Goal: Entertainment & Leisure: Browse casually

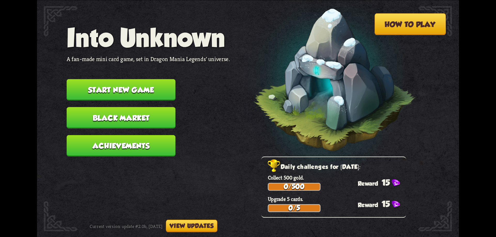
click at [164, 88] on button "Start new game" at bounding box center [121, 89] width 109 height 21
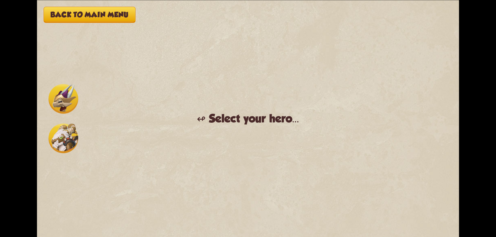
click at [64, 132] on img at bounding box center [64, 139] width 30 height 30
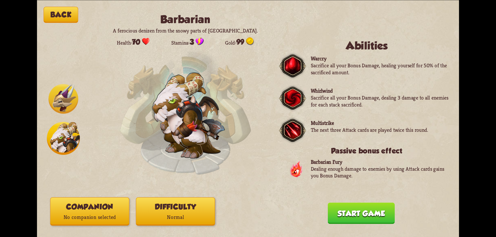
click at [66, 106] on img at bounding box center [64, 99] width 30 height 30
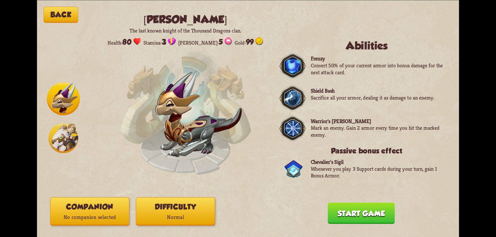
click at [62, 137] on img at bounding box center [64, 139] width 30 height 30
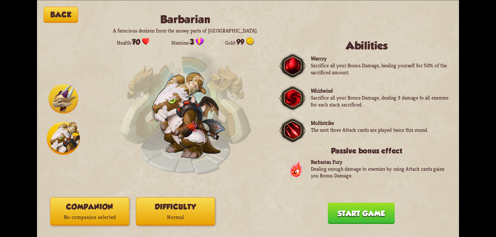
click at [385, 218] on button "Start game" at bounding box center [361, 213] width 67 height 21
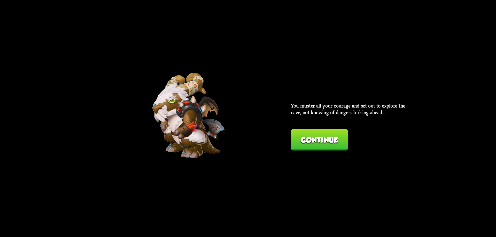
click at [314, 144] on button "Continue" at bounding box center [319, 139] width 57 height 21
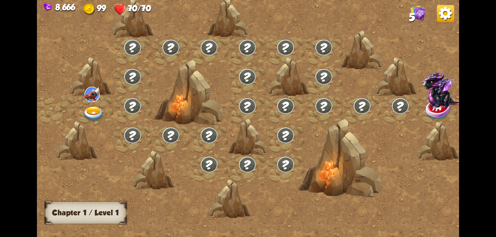
click at [92, 108] on img at bounding box center [93, 115] width 21 height 16
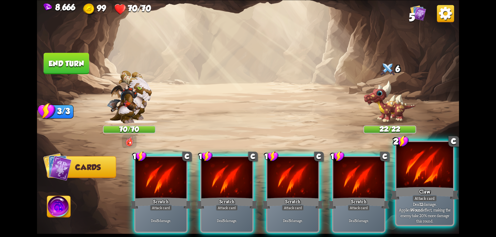
click at [429, 183] on div at bounding box center [424, 166] width 57 height 48
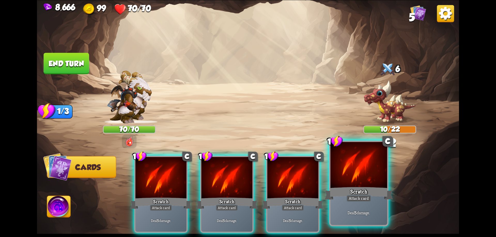
click at [358, 178] on div at bounding box center [358, 166] width 57 height 48
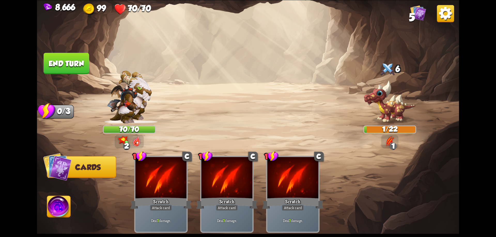
click at [78, 64] on button "End turn" at bounding box center [66, 63] width 45 height 21
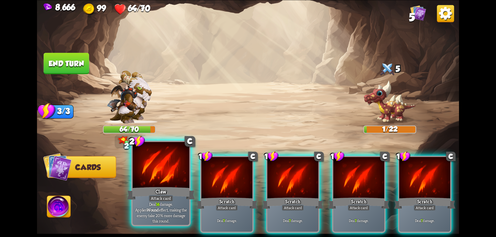
click at [167, 185] on div at bounding box center [161, 166] width 57 height 48
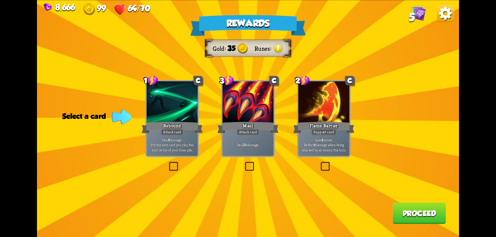
click at [186, 153] on div "Deal 8 damage. Put the next card you play this turn on top of your draw pile." at bounding box center [172, 145] width 51 height 22
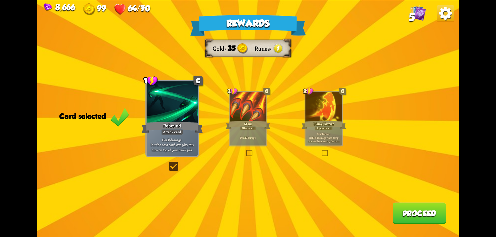
click at [418, 212] on button "Proceed" at bounding box center [419, 213] width 53 height 21
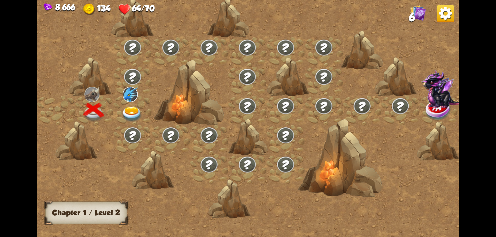
click at [437, 16] on img at bounding box center [445, 13] width 17 height 17
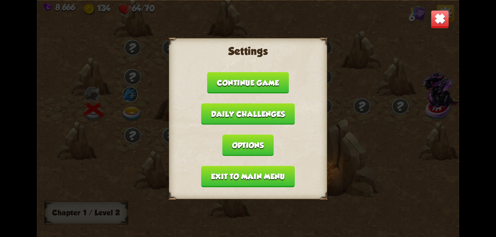
click at [246, 176] on button "Exit to main menu" at bounding box center [248, 176] width 94 height 21
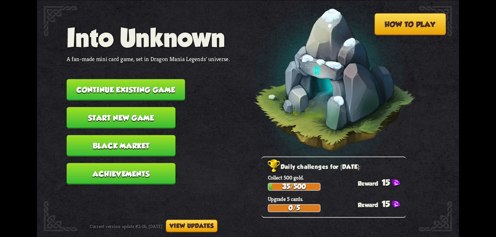
click at [217, 223] on button "View updates" at bounding box center [191, 226] width 51 height 13
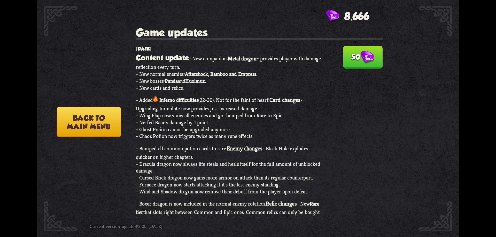
click at [349, 60] on button "50" at bounding box center [362, 57] width 39 height 23
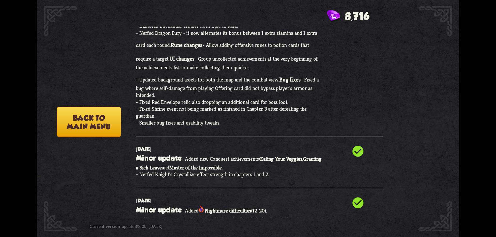
scroll to position [181, 0]
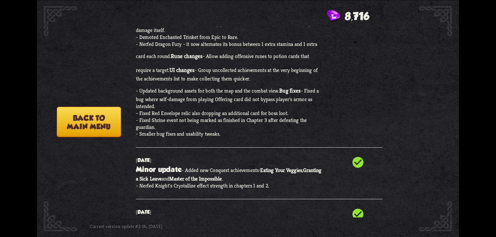
click at [76, 120] on button "Back to main menu" at bounding box center [89, 122] width 64 height 30
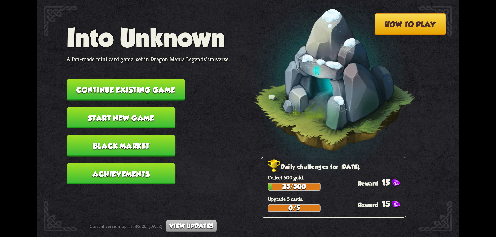
click at [144, 149] on button "Black Market" at bounding box center [121, 145] width 109 height 21
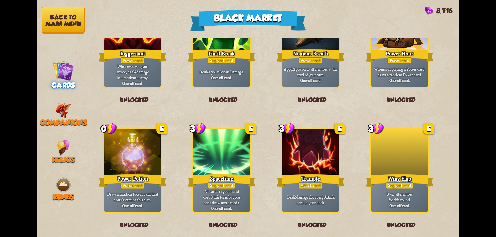
scroll to position [537, 0]
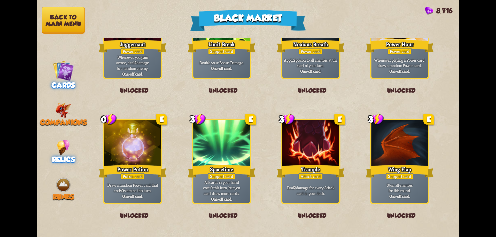
click at [64, 145] on img at bounding box center [63, 148] width 13 height 16
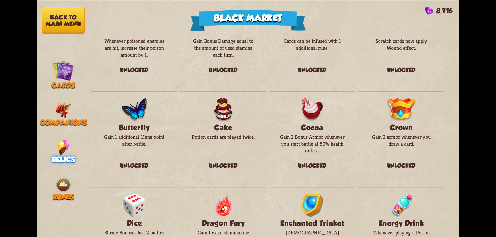
scroll to position [0, 0]
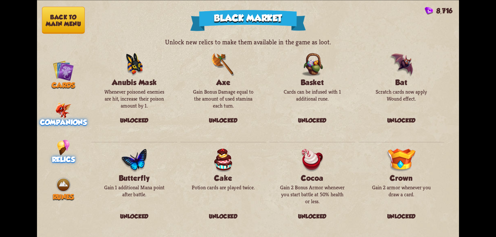
click at [68, 121] on span "Companions" at bounding box center [63, 122] width 47 height 8
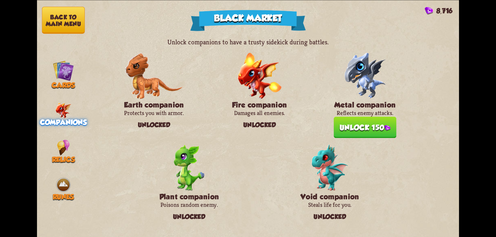
click at [368, 125] on button "Unlock 150" at bounding box center [365, 127] width 63 height 21
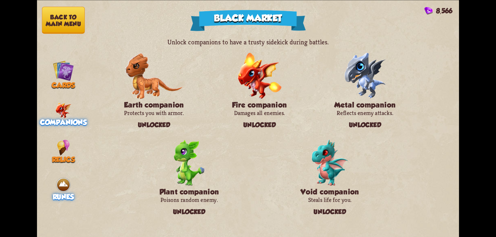
click at [53, 185] on div "Runes" at bounding box center [63, 189] width 53 height 24
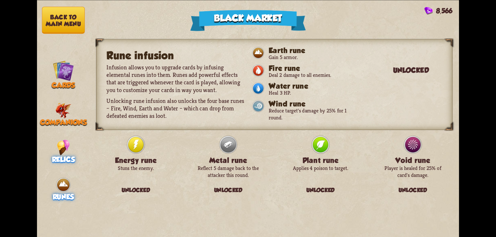
click at [63, 145] on img at bounding box center [63, 148] width 13 height 16
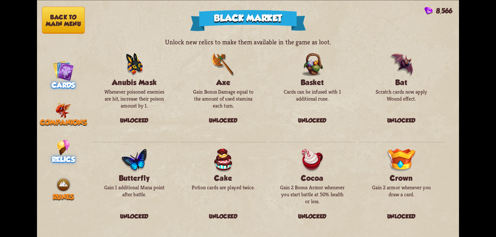
click at [61, 69] on img at bounding box center [63, 70] width 21 height 21
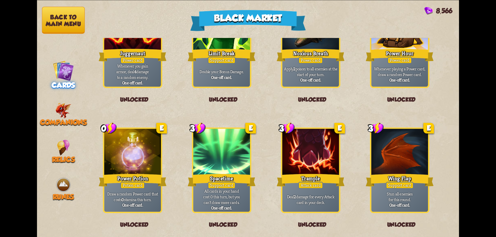
scroll to position [537, 0]
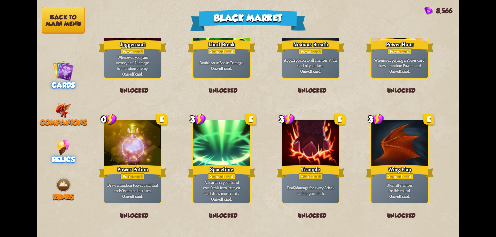
click at [64, 152] on img at bounding box center [63, 148] width 13 height 16
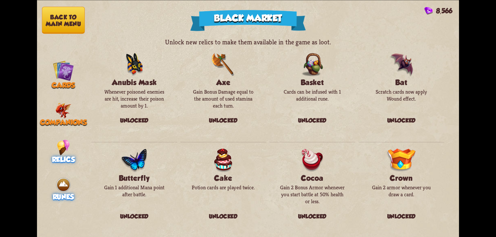
click at [70, 188] on img at bounding box center [64, 185] width 16 height 16
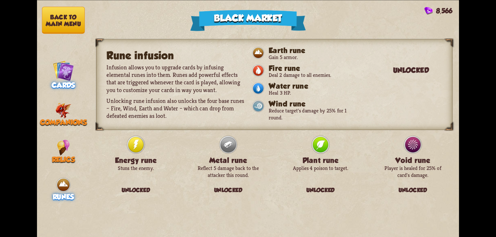
click at [58, 74] on img at bounding box center [63, 70] width 21 height 21
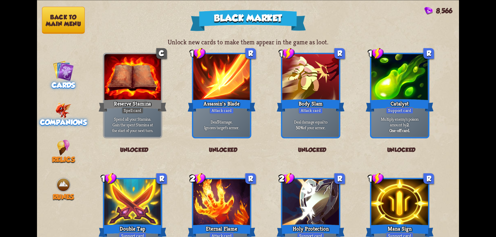
click at [68, 105] on img at bounding box center [63, 111] width 16 height 16
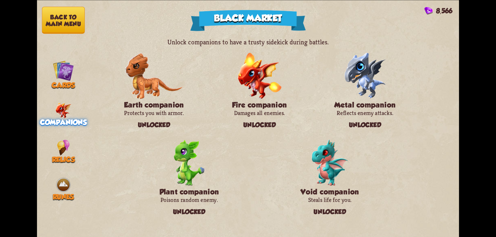
click at [62, 137] on nav "Back to main menu Cards Companions Relics Runes" at bounding box center [63, 118] width 53 height 237
click at [68, 146] on img at bounding box center [63, 148] width 13 height 16
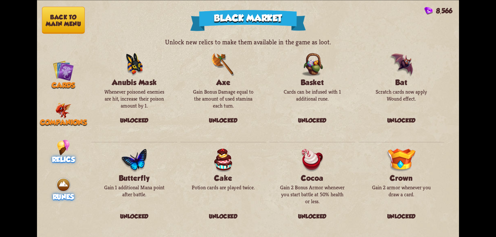
click at [76, 185] on div "Runes" at bounding box center [63, 189] width 53 height 24
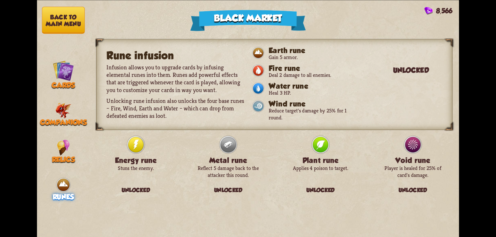
click at [72, 23] on button "Back to main menu" at bounding box center [63, 20] width 43 height 27
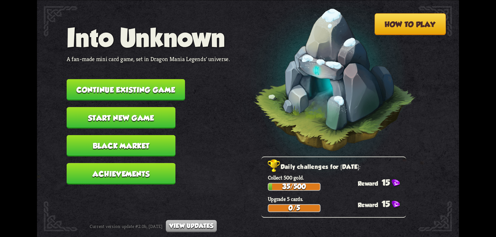
click at [137, 175] on button "Achievements" at bounding box center [121, 173] width 109 height 21
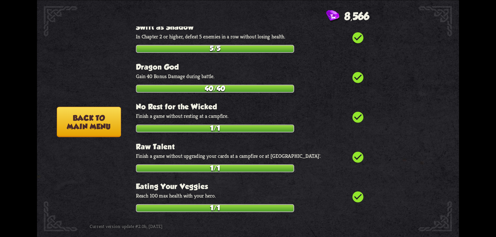
scroll to position [1897, 0]
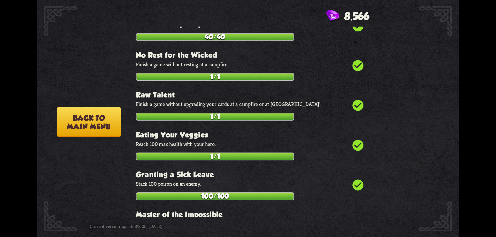
click at [80, 122] on button "Back to main menu" at bounding box center [89, 122] width 64 height 30
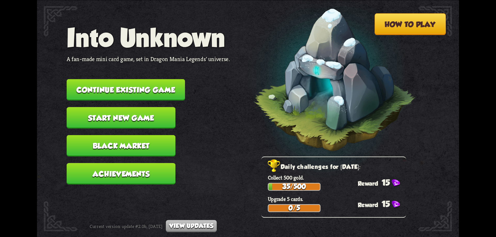
click at [131, 113] on button "Start new game" at bounding box center [121, 117] width 109 height 21
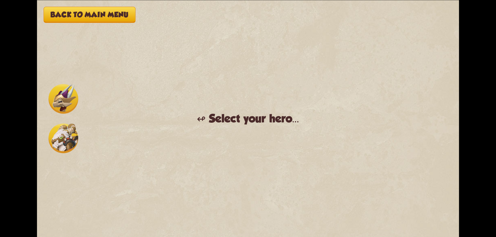
click at [74, 132] on img at bounding box center [64, 139] width 30 height 30
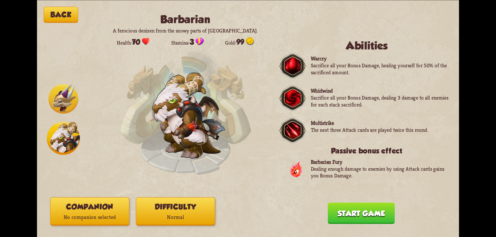
click at [171, 211] on button "Difficulty Normal" at bounding box center [175, 212] width 79 height 28
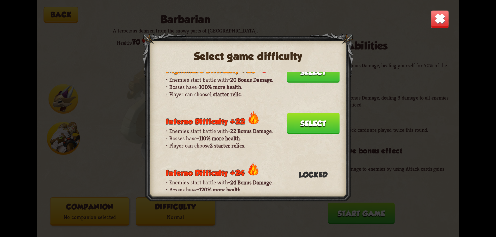
scroll to position [336, 0]
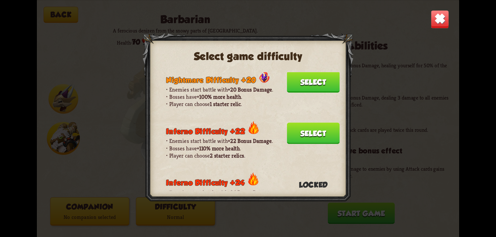
click at [304, 129] on button "Select" at bounding box center [313, 133] width 53 height 21
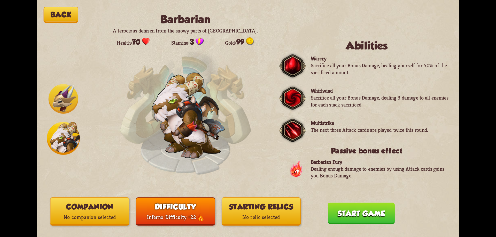
click at [260, 211] on button "Starting relics No relic selected" at bounding box center [261, 212] width 79 height 28
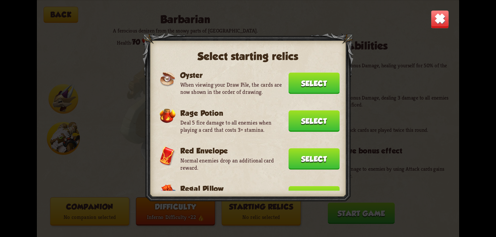
scroll to position [388, 0]
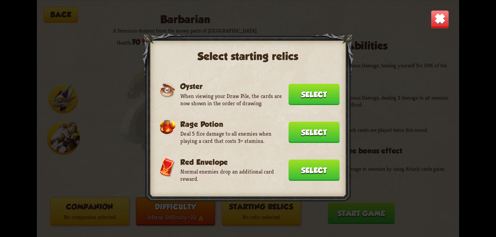
click at [443, 19] on img at bounding box center [440, 19] width 18 height 18
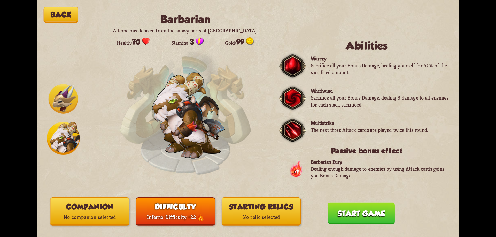
click at [179, 216] on div "Difficulty +22" at bounding box center [175, 217] width 79 height 11
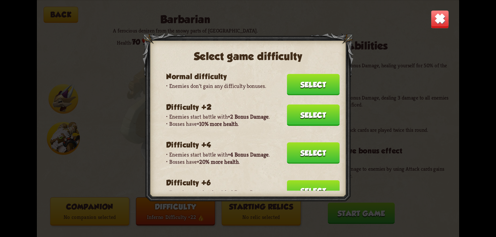
click at [305, 87] on button "Select" at bounding box center [313, 84] width 53 height 21
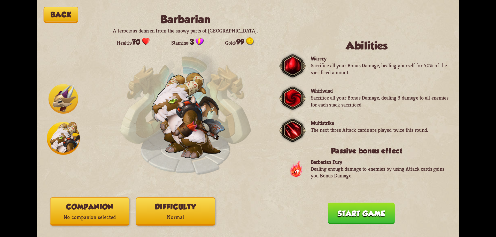
click at [99, 219] on p "No companion selected" at bounding box center [89, 217] width 79 height 11
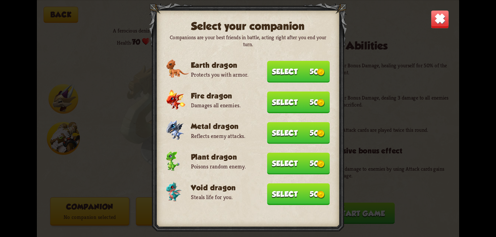
click at [445, 18] on img at bounding box center [440, 19] width 18 height 18
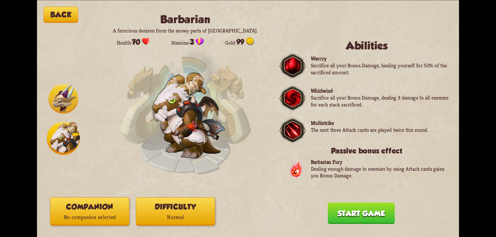
click at [101, 203] on button "Companion No companion selected" at bounding box center [89, 212] width 79 height 28
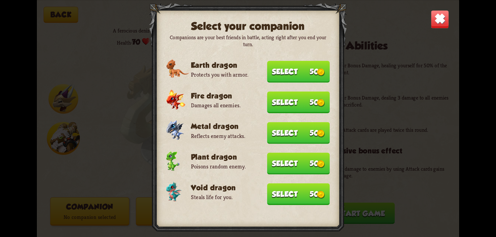
click at [296, 196] on button "Select 50" at bounding box center [298, 194] width 63 height 22
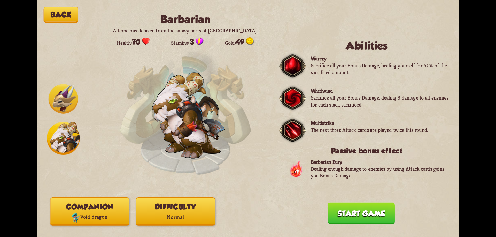
click at [205, 213] on p "Normal" at bounding box center [175, 217] width 79 height 11
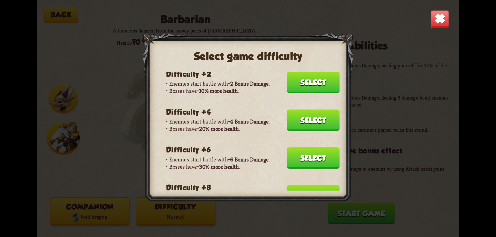
scroll to position [0, 0]
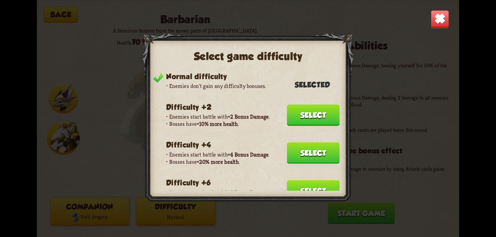
click at [439, 14] on img at bounding box center [440, 19] width 18 height 18
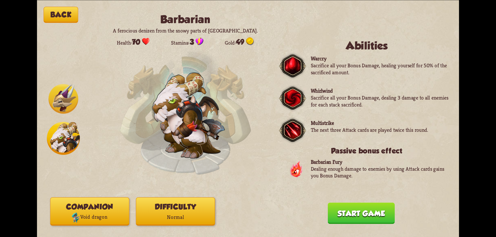
click at [352, 211] on button "Start game" at bounding box center [361, 213] width 67 height 21
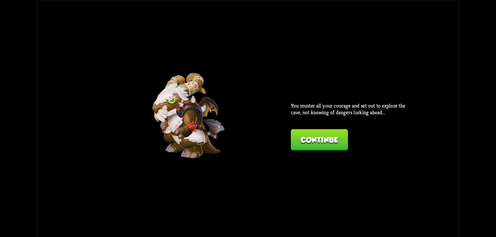
click at [321, 144] on button "Continue" at bounding box center [319, 139] width 57 height 21
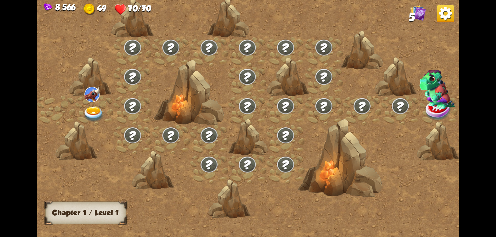
click at [100, 108] on img at bounding box center [93, 115] width 21 height 16
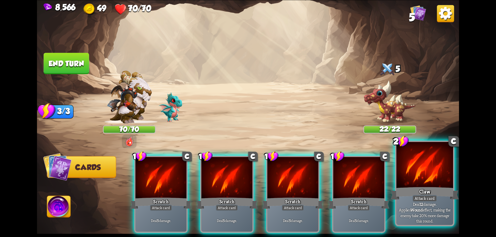
click at [441, 181] on div at bounding box center [424, 166] width 57 height 48
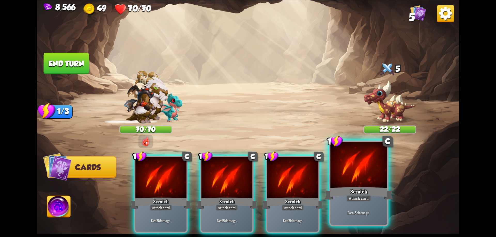
click at [384, 181] on div at bounding box center [358, 166] width 57 height 48
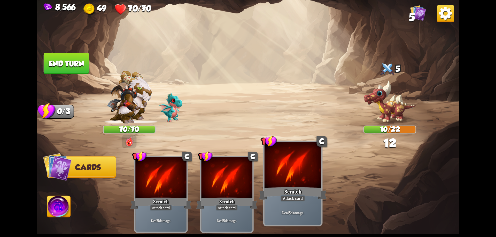
click at [300, 184] on div at bounding box center [293, 166] width 57 height 48
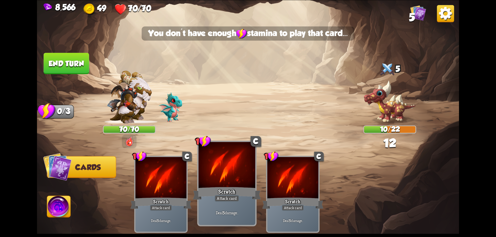
click at [238, 183] on div at bounding box center [227, 166] width 57 height 48
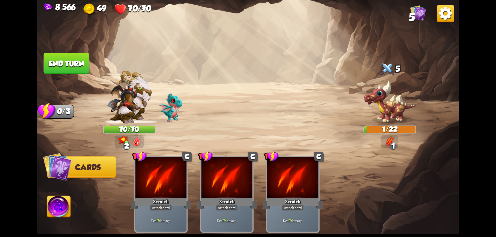
click at [74, 64] on button "End turn" at bounding box center [66, 63] width 45 height 21
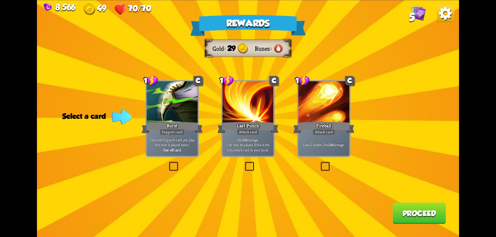
click at [319, 163] on label at bounding box center [319, 163] width 0 height 0
click at [0, 0] on input "checkbox" at bounding box center [0, 0] width 0 height 0
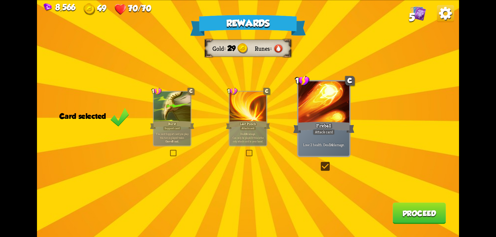
click at [426, 213] on button "Proceed" at bounding box center [419, 213] width 53 height 21
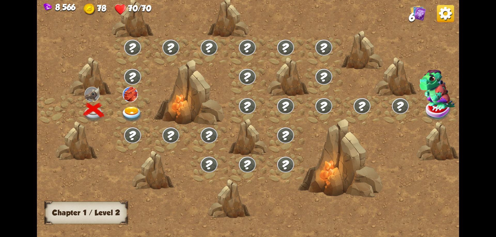
click at [133, 109] on img at bounding box center [131, 115] width 21 height 16
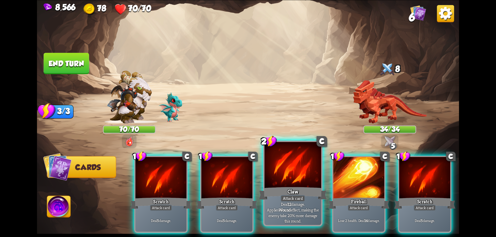
click at [300, 180] on div at bounding box center [293, 166] width 57 height 48
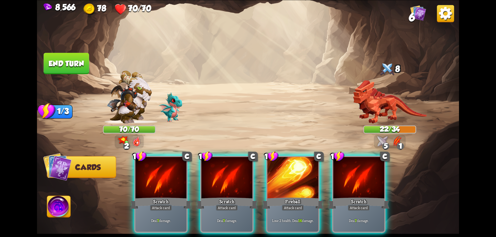
click at [300, 180] on div at bounding box center [292, 178] width 51 height 43
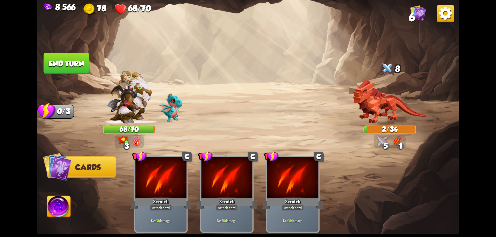
click at [78, 69] on button "End turn" at bounding box center [66, 63] width 45 height 21
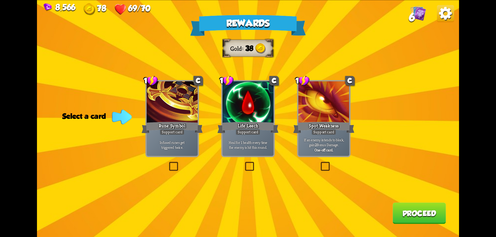
click at [253, 139] on div "Heal for 1 health every time the enemy is hit this round." at bounding box center [247, 145] width 51 height 22
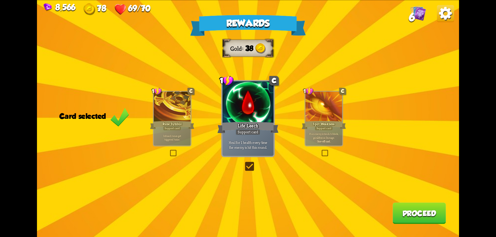
click at [408, 211] on button "Proceed" at bounding box center [419, 213] width 53 height 21
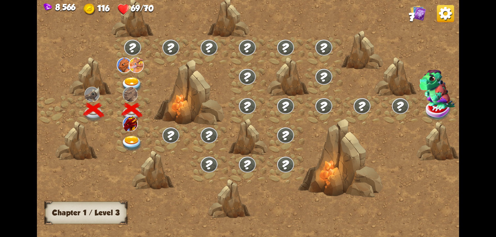
click at [437, 14] on img at bounding box center [445, 13] width 17 height 17
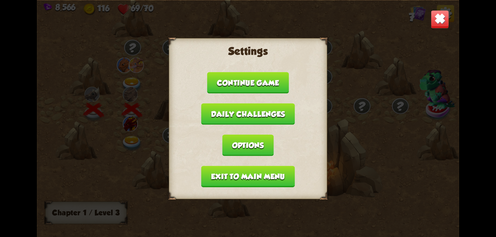
click at [239, 173] on button "Exit to main menu" at bounding box center [248, 176] width 94 height 21
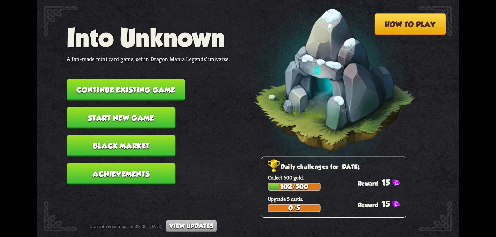
click at [146, 125] on button "Start new game" at bounding box center [121, 117] width 109 height 21
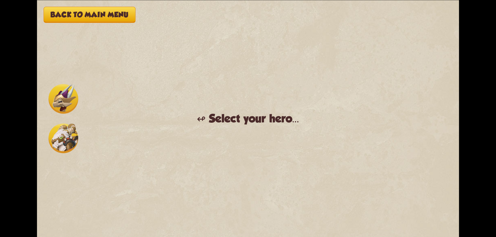
click at [65, 135] on img at bounding box center [64, 139] width 30 height 30
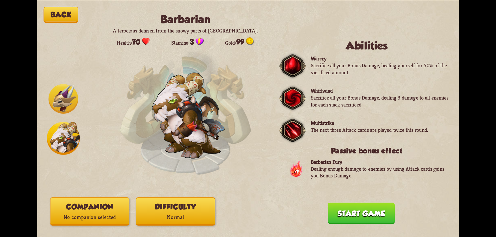
click at [183, 211] on button "Difficulty Normal" at bounding box center [175, 212] width 79 height 28
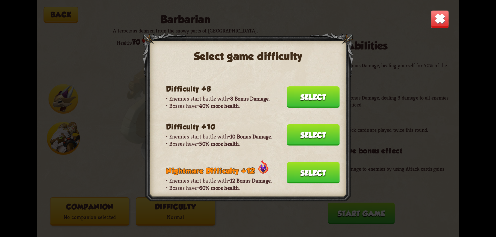
scroll to position [129, 0]
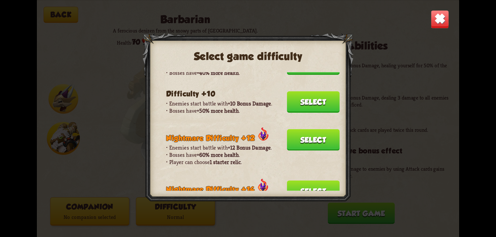
click at [297, 140] on button "Select" at bounding box center [313, 139] width 53 height 21
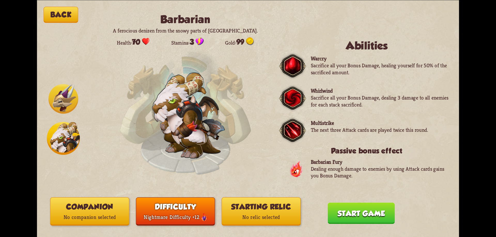
click at [264, 209] on button "Starting relic No relic selected" at bounding box center [261, 212] width 79 height 28
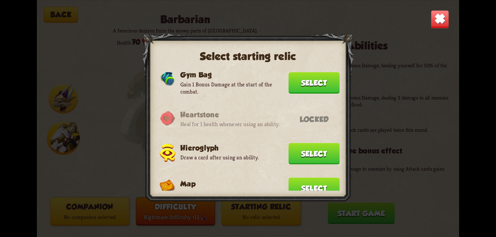
scroll to position [284, 0]
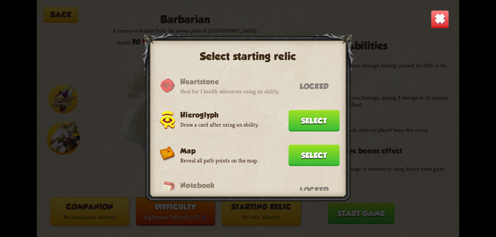
drag, startPoint x: 323, startPoint y: 163, endPoint x: 319, endPoint y: 168, distance: 6.5
click at [323, 166] on button "Select" at bounding box center [314, 155] width 51 height 21
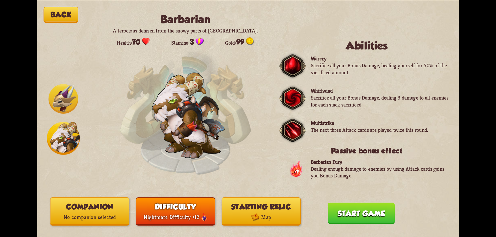
click at [103, 218] on p "No companion selected" at bounding box center [89, 217] width 79 height 11
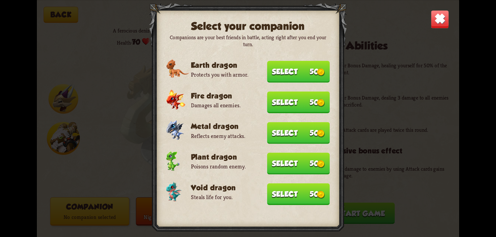
click at [277, 192] on button "Select 50" at bounding box center [298, 194] width 63 height 22
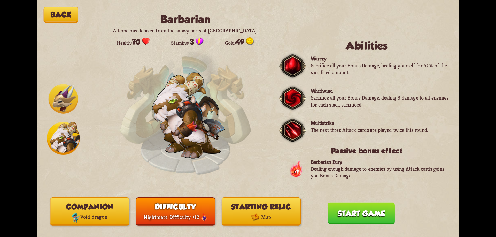
click at [347, 212] on button "Start game" at bounding box center [361, 213] width 67 height 21
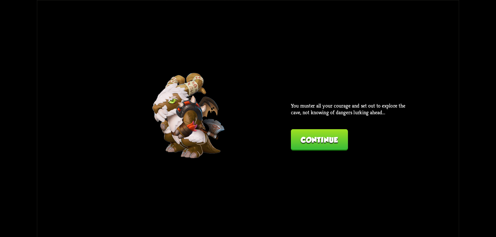
click at [308, 145] on button "Continue" at bounding box center [319, 139] width 57 height 21
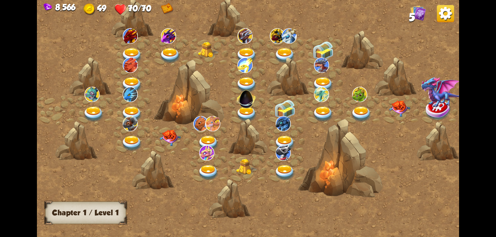
click at [210, 166] on img at bounding box center [208, 173] width 21 height 16
click at [452, 15] on img at bounding box center [445, 13] width 17 height 17
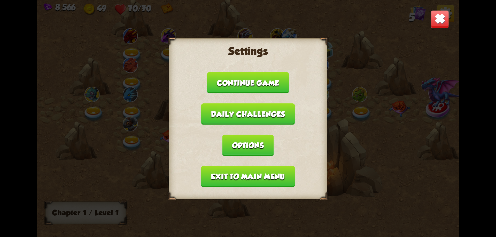
click at [250, 177] on button "Exit to main menu" at bounding box center [248, 176] width 94 height 21
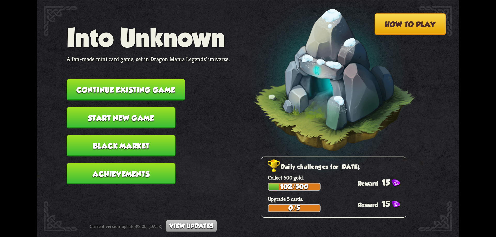
click at [138, 114] on button "Start new game" at bounding box center [121, 117] width 109 height 21
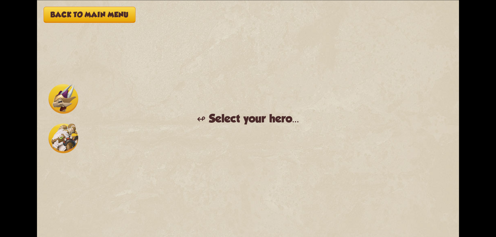
click at [65, 141] on img at bounding box center [64, 139] width 30 height 30
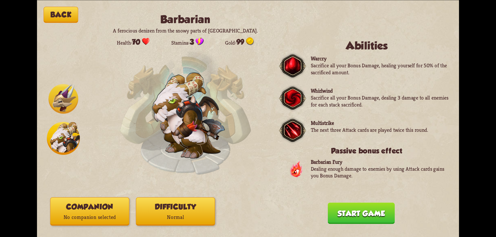
click at [115, 210] on button "Companion No companion selected" at bounding box center [89, 212] width 79 height 28
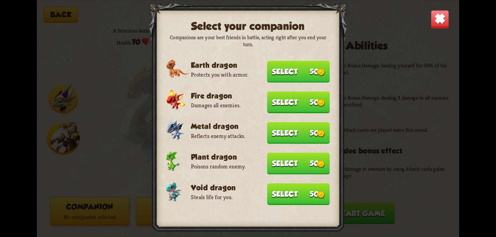
click at [289, 193] on button "Select 50" at bounding box center [298, 194] width 63 height 22
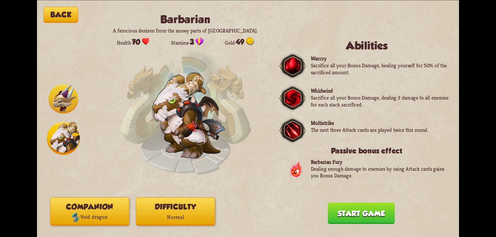
click at [175, 211] on button "Difficulty Normal" at bounding box center [175, 212] width 79 height 28
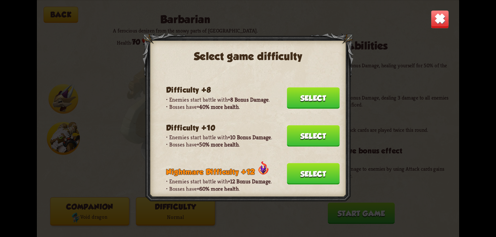
scroll to position [103, 0]
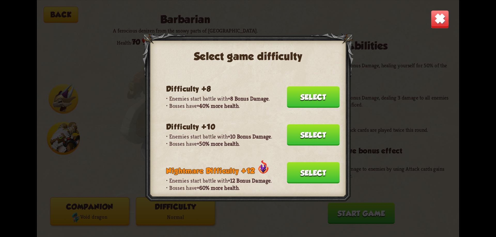
click at [310, 168] on button "Select" at bounding box center [313, 172] width 53 height 21
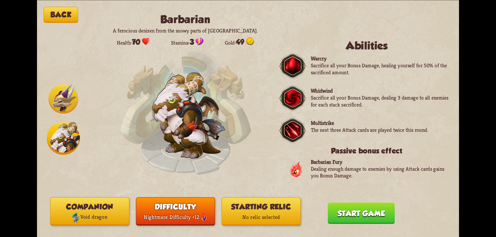
click at [262, 211] on button "Starting relic No relic selected" at bounding box center [261, 212] width 79 height 28
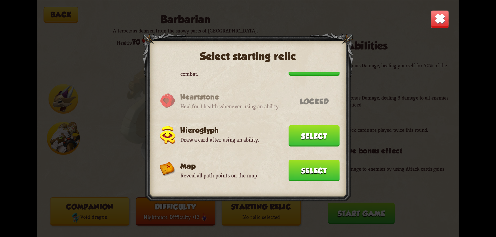
scroll to position [284, 0]
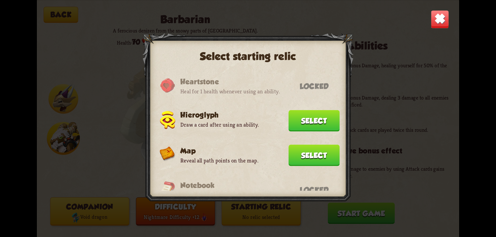
click at [310, 156] on button "Select" at bounding box center [314, 155] width 51 height 21
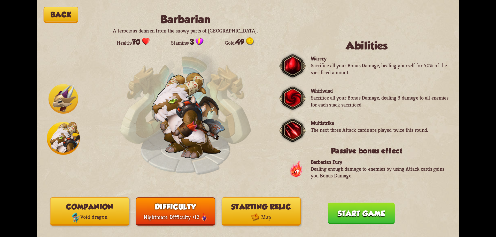
click at [343, 213] on button "Start game" at bounding box center [361, 213] width 67 height 21
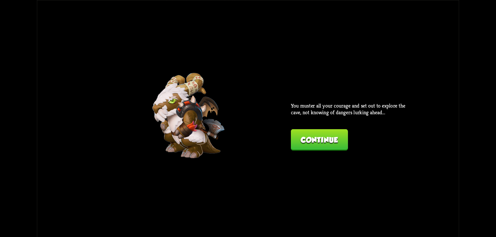
click at [319, 137] on button "Continue" at bounding box center [319, 139] width 57 height 21
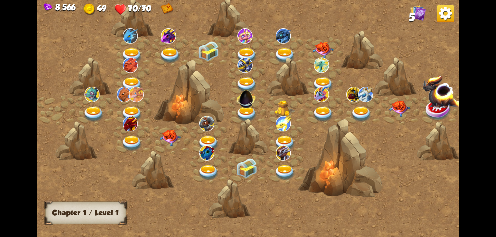
click at [95, 110] on img at bounding box center [93, 115] width 21 height 16
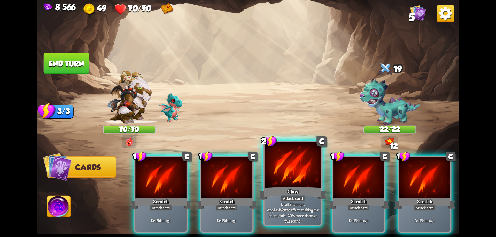
click at [303, 185] on div at bounding box center [293, 166] width 57 height 48
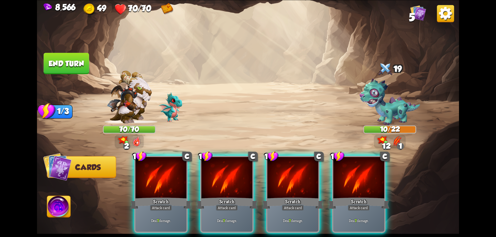
click at [303, 185] on div at bounding box center [292, 178] width 51 height 43
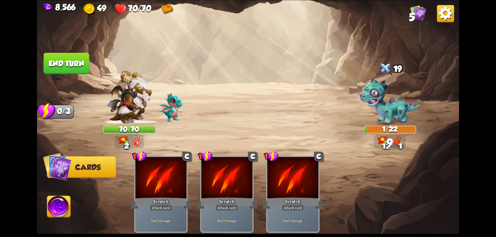
click at [69, 59] on button "End turn" at bounding box center [66, 63] width 45 height 21
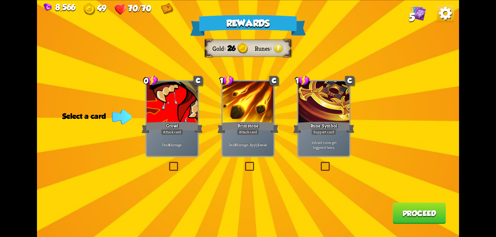
click at [176, 136] on div "Deal 4 damage." at bounding box center [172, 145] width 51 height 22
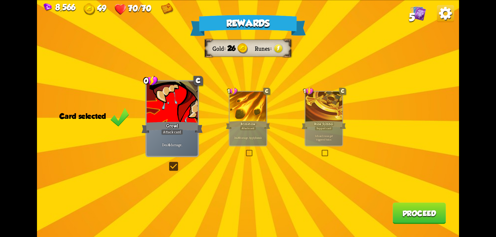
click at [416, 216] on button "Proceed" at bounding box center [419, 213] width 53 height 21
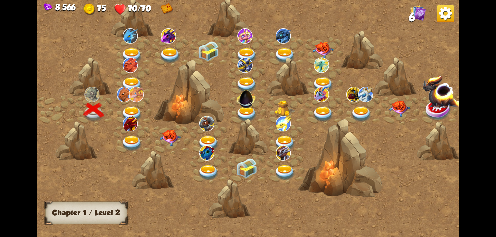
click at [133, 109] on img at bounding box center [131, 115] width 21 height 16
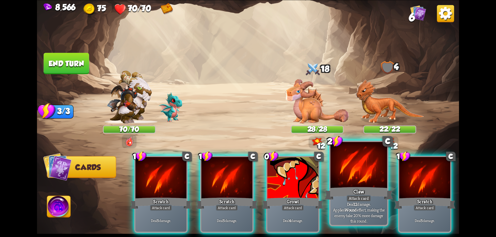
click at [366, 182] on div at bounding box center [358, 166] width 57 height 48
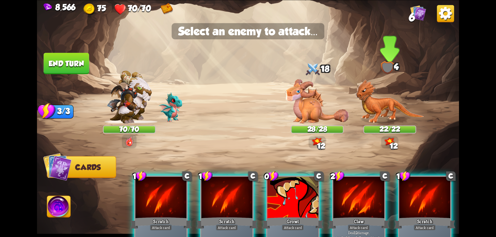
click at [380, 106] on img at bounding box center [389, 101] width 68 height 44
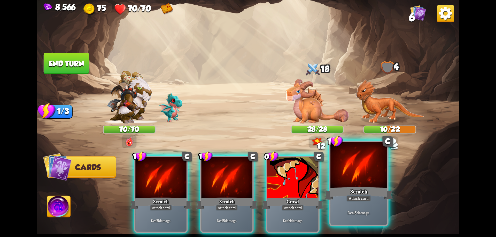
click at [360, 176] on div at bounding box center [358, 166] width 57 height 48
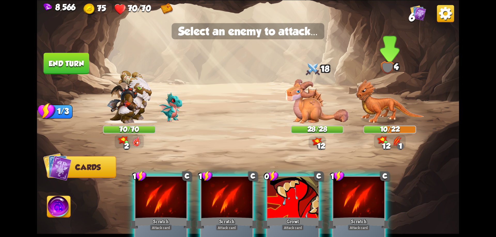
click at [382, 94] on img at bounding box center [389, 101] width 68 height 44
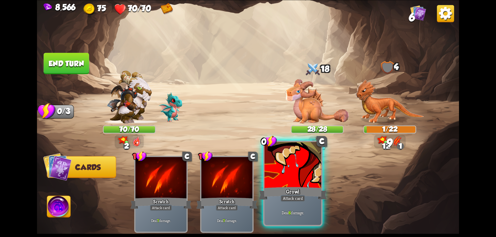
click at [309, 169] on div at bounding box center [293, 166] width 57 height 48
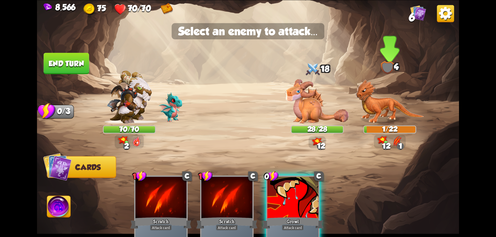
click at [384, 99] on img at bounding box center [389, 101] width 68 height 44
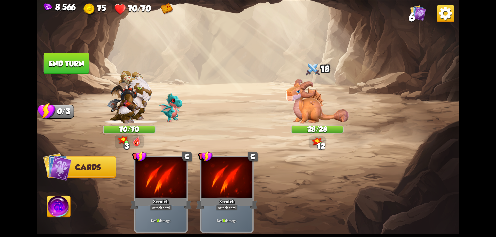
click at [78, 66] on button "End turn" at bounding box center [66, 63] width 45 height 21
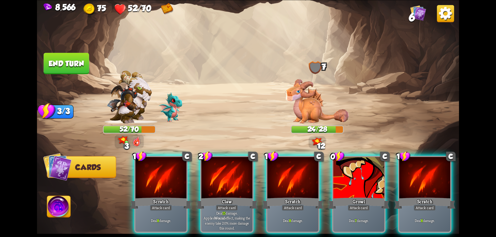
click at [233, 179] on div at bounding box center [227, 178] width 51 height 43
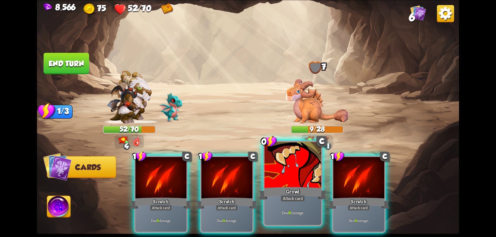
click at [283, 188] on div "Growl" at bounding box center [293, 193] width 68 height 15
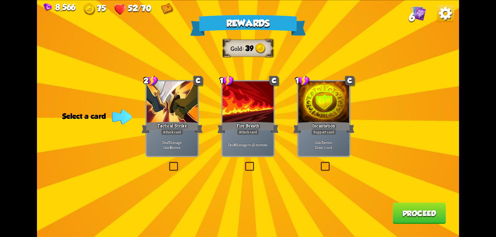
click at [328, 152] on div "Gain 7 armor. Draw 1 card." at bounding box center [323, 145] width 51 height 22
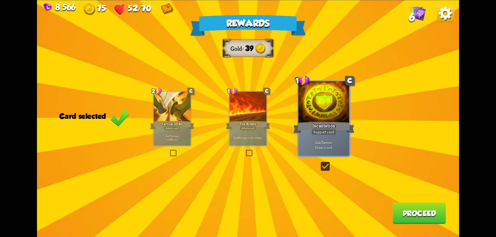
click at [405, 207] on button "Proceed" at bounding box center [419, 213] width 53 height 21
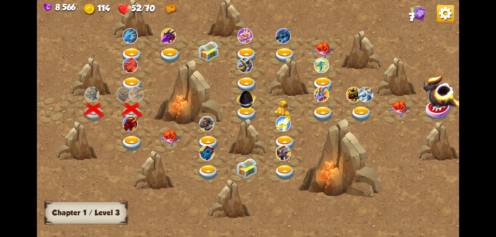
click at [130, 139] on img at bounding box center [131, 144] width 21 height 16
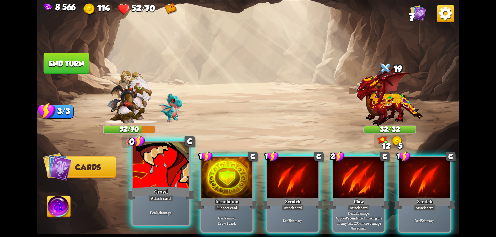
click at [164, 187] on div "Growl" at bounding box center [161, 193] width 68 height 15
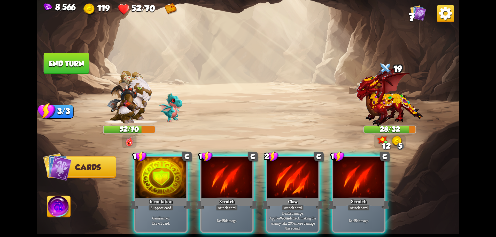
click at [230, 184] on div at bounding box center [227, 178] width 51 height 43
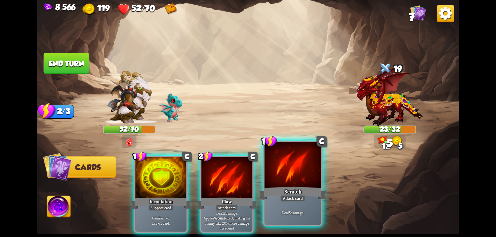
click at [296, 185] on div at bounding box center [293, 166] width 57 height 48
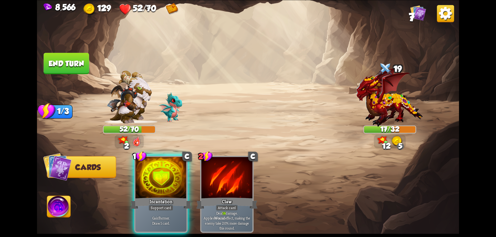
click at [78, 59] on button "End turn" at bounding box center [66, 63] width 45 height 21
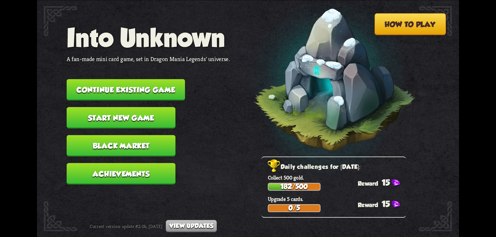
click at [168, 93] on button "Continue existing game" at bounding box center [126, 89] width 118 height 21
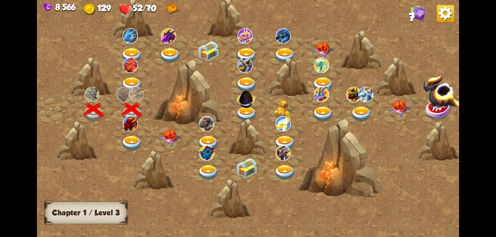
click at [125, 140] on img at bounding box center [131, 144] width 21 height 16
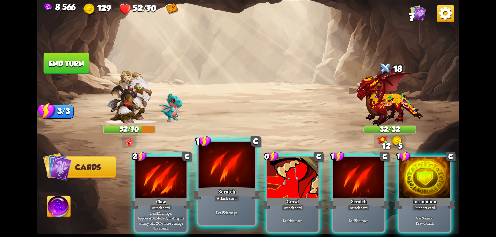
click at [247, 187] on div "Scratch" at bounding box center [227, 193] width 68 height 15
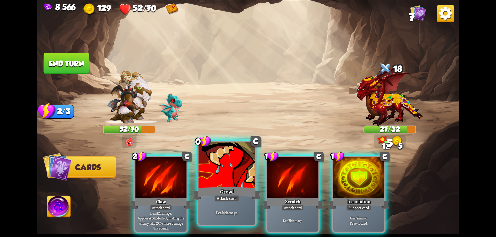
click at [240, 187] on div "Growl" at bounding box center [227, 193] width 68 height 15
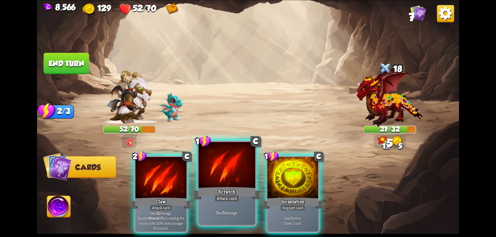
click at [236, 187] on div "Scratch" at bounding box center [227, 193] width 68 height 15
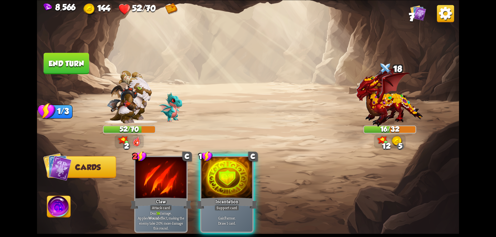
click at [80, 68] on button "End turn" at bounding box center [66, 63] width 45 height 21
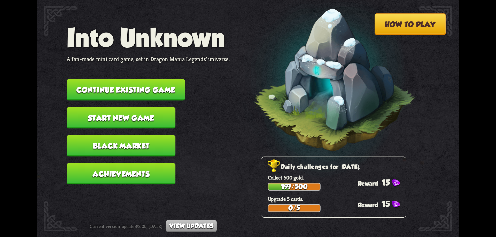
click at [160, 89] on button "Continue existing game" at bounding box center [126, 89] width 118 height 21
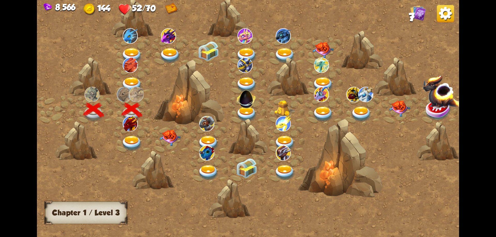
click at [132, 138] on img at bounding box center [131, 144] width 21 height 16
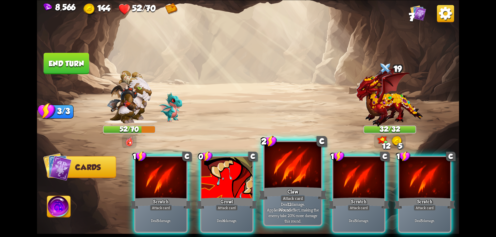
click at [299, 182] on div at bounding box center [293, 166] width 57 height 48
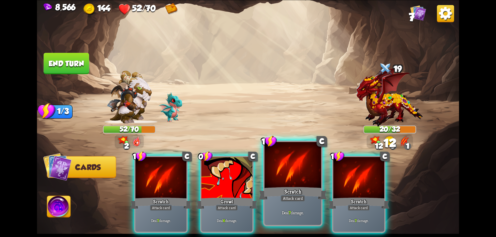
click at [293, 181] on div at bounding box center [293, 166] width 57 height 48
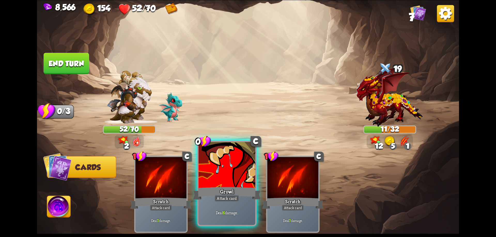
click at [239, 185] on div at bounding box center [227, 166] width 57 height 48
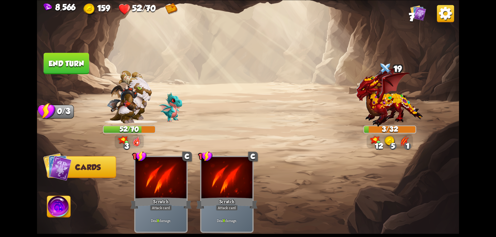
click at [58, 202] on img at bounding box center [59, 208] width 24 height 24
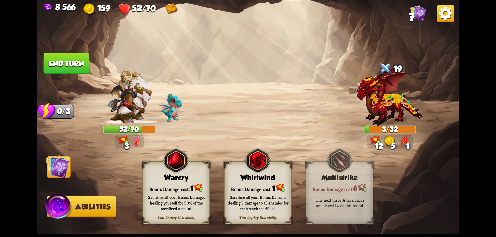
click at [180, 192] on div "Sacrifice all your Bonus Damage, healing yourself for 50% of the sacrificed amo…" at bounding box center [176, 203] width 67 height 26
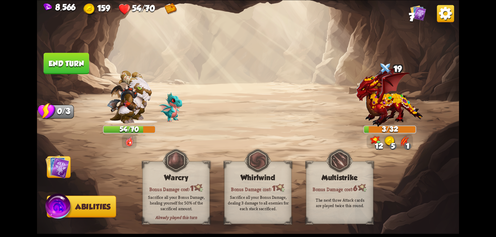
click at [81, 67] on button "End turn" at bounding box center [66, 63] width 47 height 22
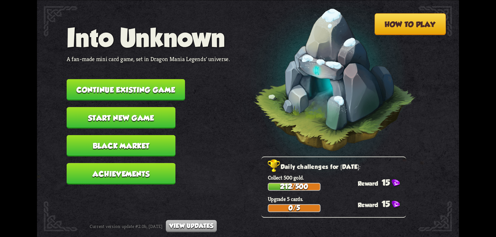
click at [153, 90] on button "Continue existing game" at bounding box center [126, 89] width 118 height 21
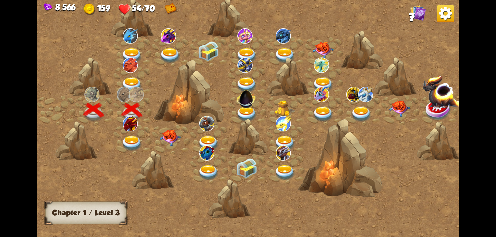
click at [133, 139] on img at bounding box center [131, 144] width 21 height 16
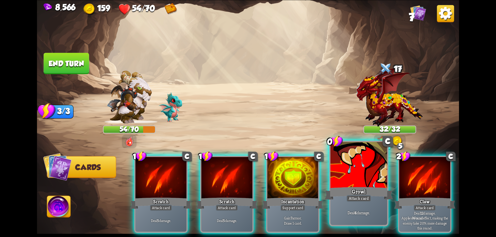
click at [360, 180] on div at bounding box center [358, 166] width 57 height 48
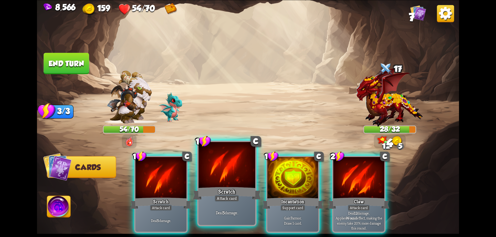
click at [239, 187] on div "Scratch" at bounding box center [227, 193] width 68 height 15
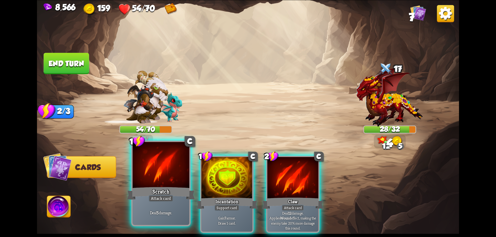
click at [154, 187] on div "Scratch" at bounding box center [161, 193] width 68 height 15
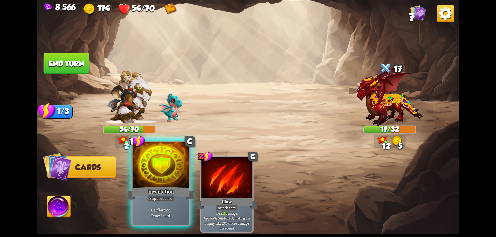
click at [159, 169] on div at bounding box center [161, 166] width 57 height 48
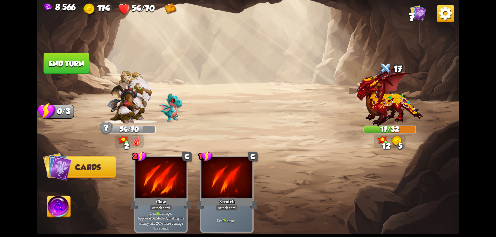
click at [69, 203] on img at bounding box center [59, 208] width 24 height 24
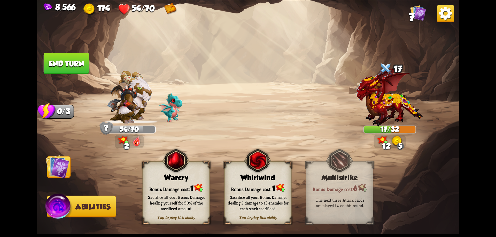
click at [186, 196] on div "Sacrifice all your Bonus Damage, healing yourself for 50% of the sacrificed amo…" at bounding box center [176, 203] width 61 height 17
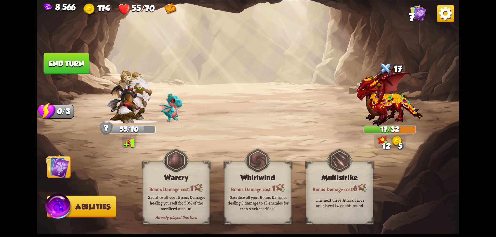
click at [63, 164] on img at bounding box center [57, 167] width 24 height 24
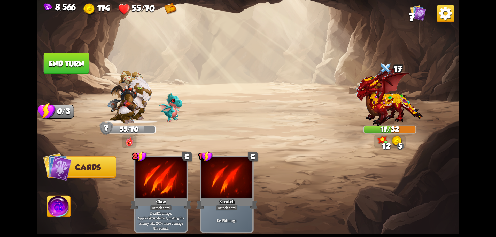
click at [76, 67] on button "End turn" at bounding box center [66, 63] width 45 height 21
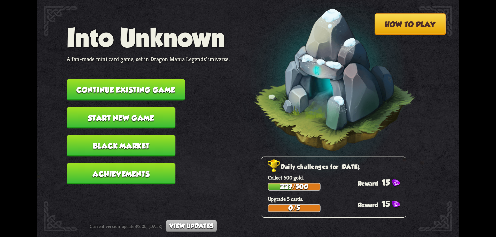
click at [163, 94] on button "Continue existing game" at bounding box center [126, 89] width 118 height 21
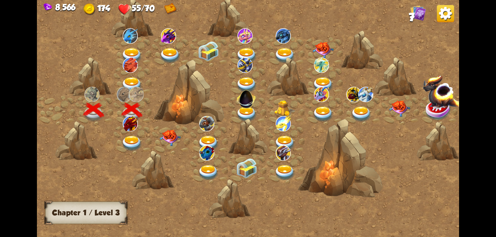
click at [134, 141] on img at bounding box center [131, 144] width 21 height 16
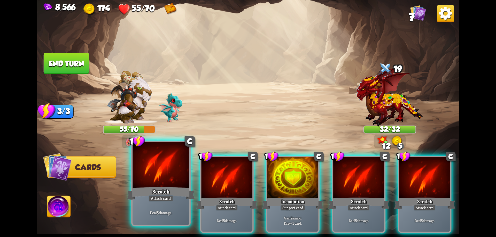
click at [176, 202] on div "Deal 5 damage." at bounding box center [161, 212] width 57 height 25
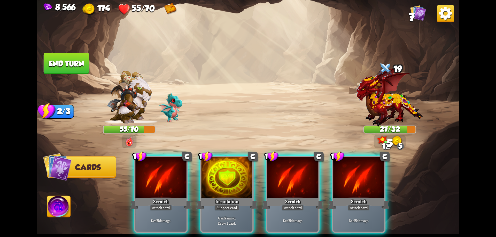
click at [176, 210] on div "Deal 5 damage." at bounding box center [160, 221] width 51 height 22
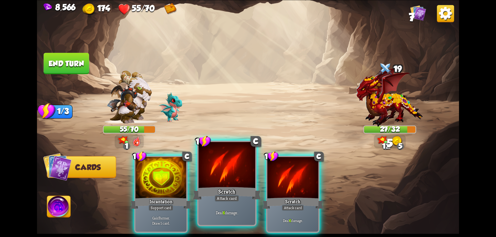
click at [212, 196] on div "Scratch" at bounding box center [227, 193] width 68 height 15
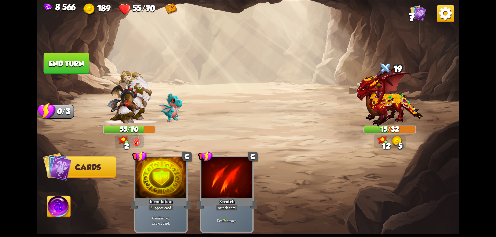
click at [61, 203] on img at bounding box center [59, 208] width 24 height 24
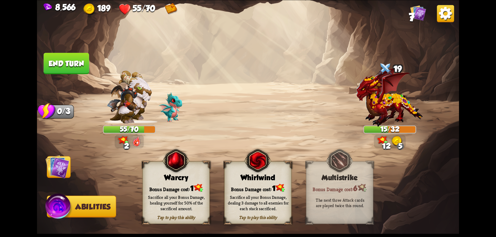
click at [179, 195] on div "Sacrifice all your Bonus Damage, healing yourself for 50% of the sacrificed amo…" at bounding box center [176, 203] width 61 height 17
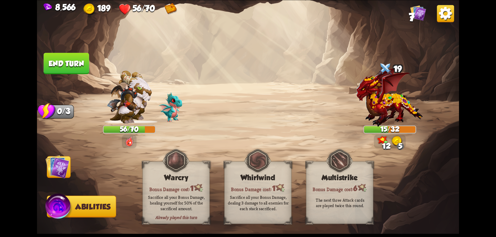
click at [57, 172] on img at bounding box center [57, 167] width 24 height 24
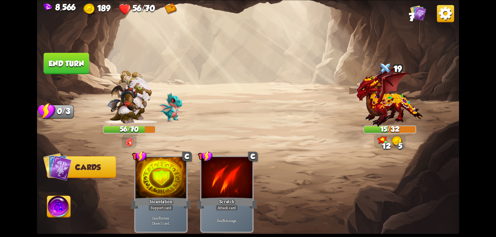
click at [69, 61] on button "End turn" at bounding box center [66, 64] width 46 height 22
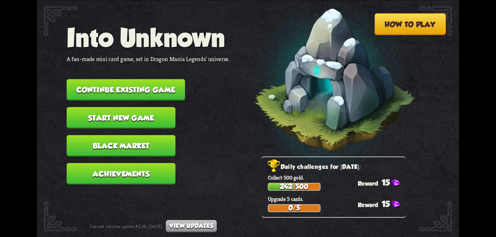
click at [141, 91] on button "Continue existing game" at bounding box center [126, 89] width 118 height 21
